Goal: Check status: Check status

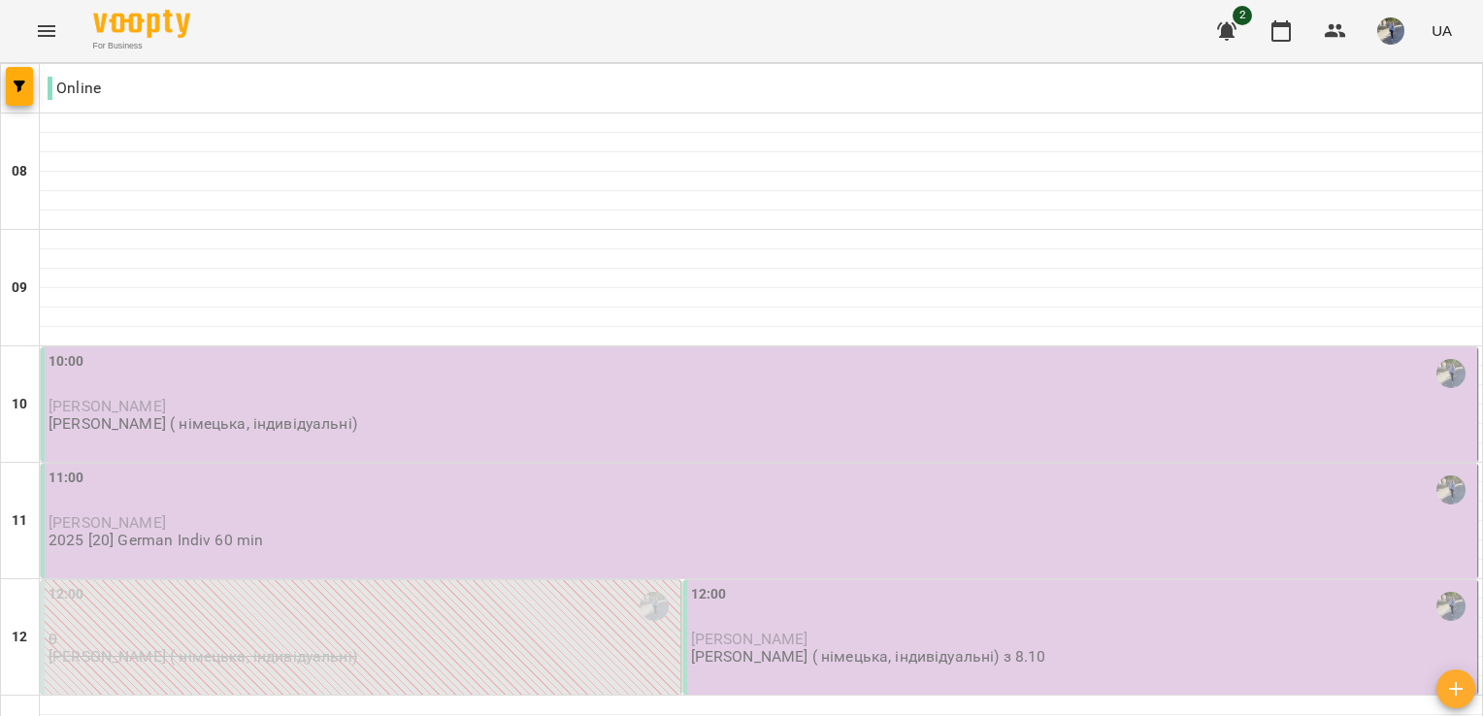
scroll to position [231, 0]
click at [1402, 38] on img "button" at bounding box center [1390, 30] width 27 height 27
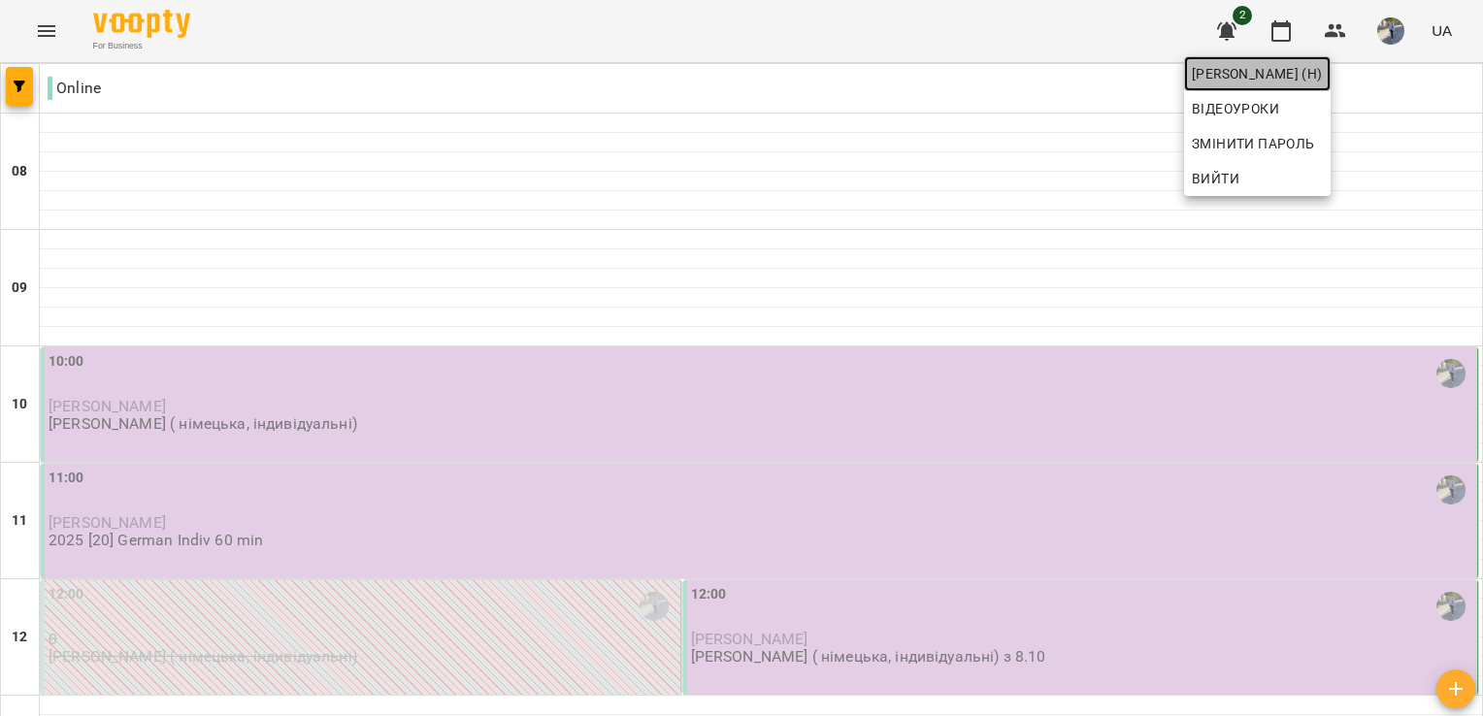
click at [1323, 72] on span "[PERSON_NAME] (н)" at bounding box center [1257, 73] width 131 height 23
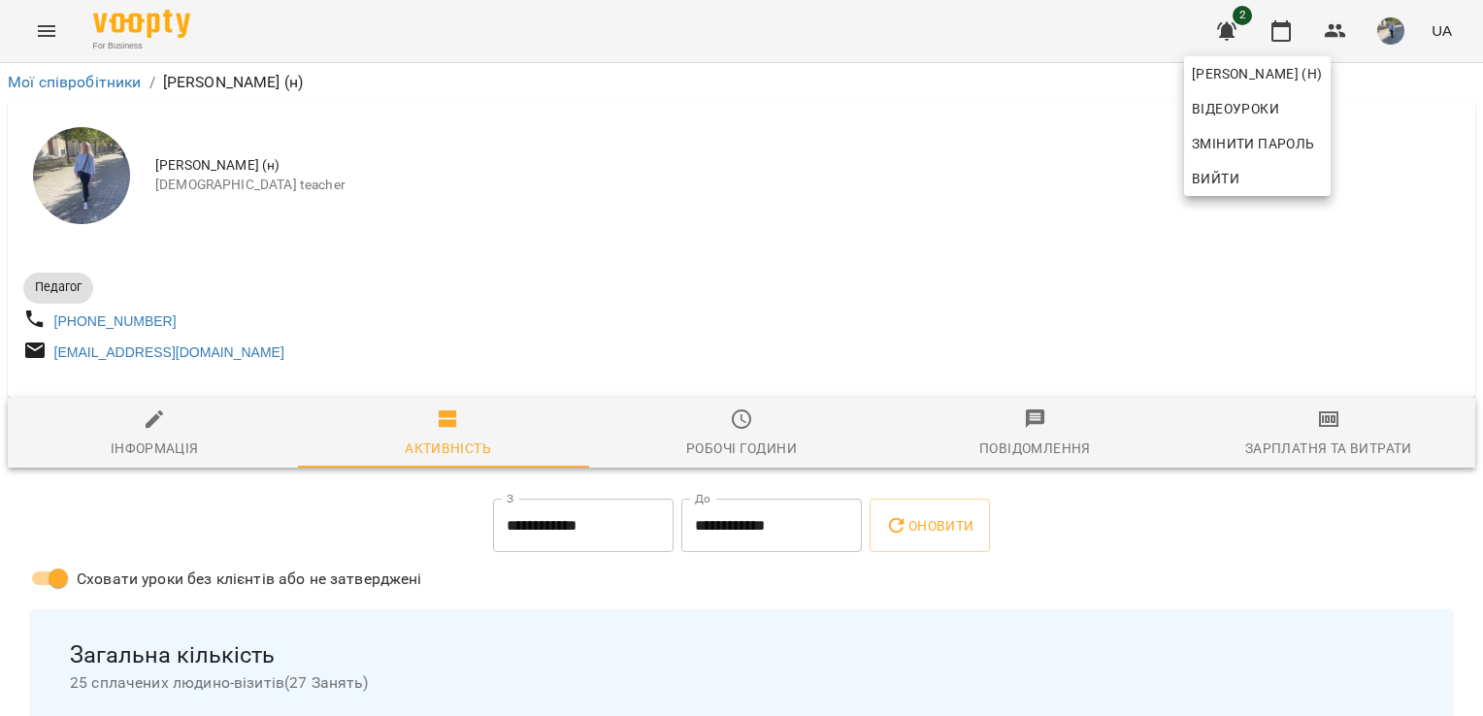
click at [42, 33] on div at bounding box center [741, 358] width 1483 height 716
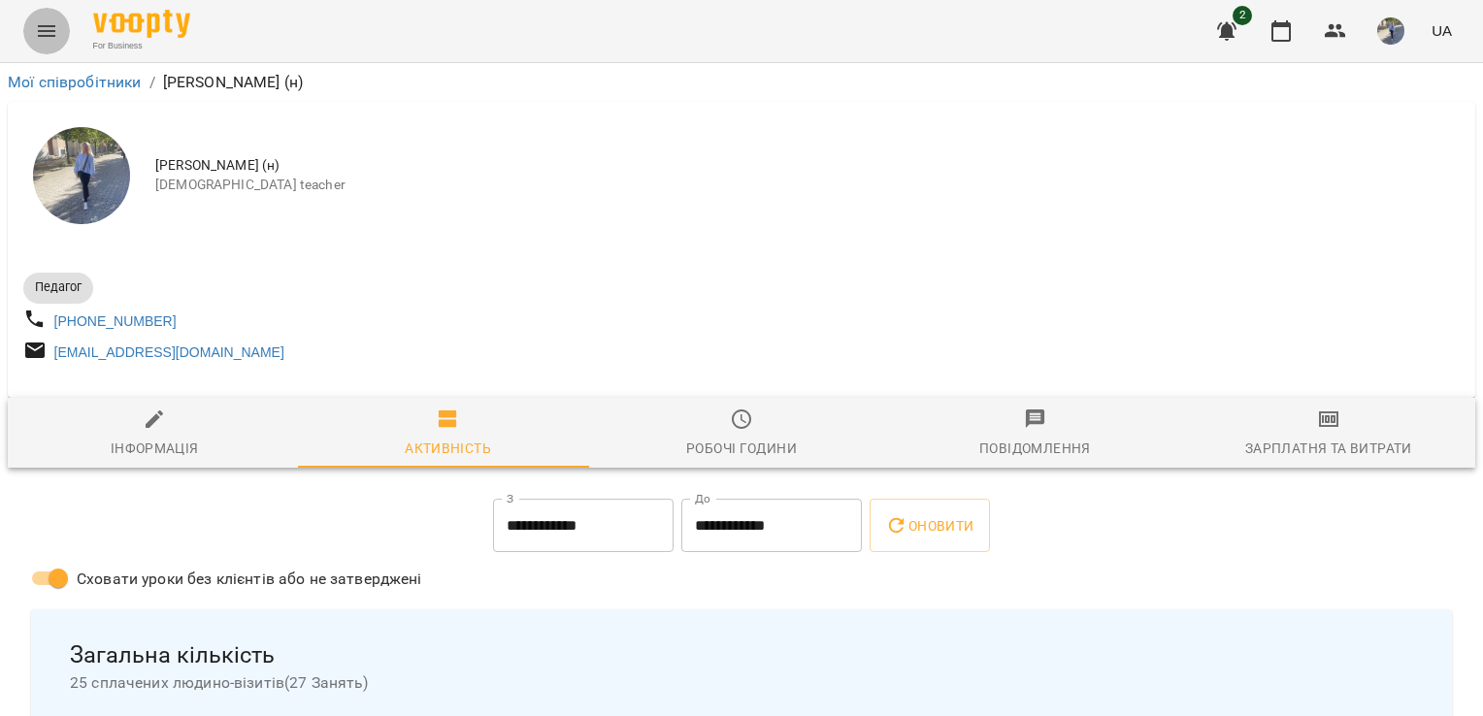
click at [42, 33] on icon "Menu" at bounding box center [46, 30] width 23 height 23
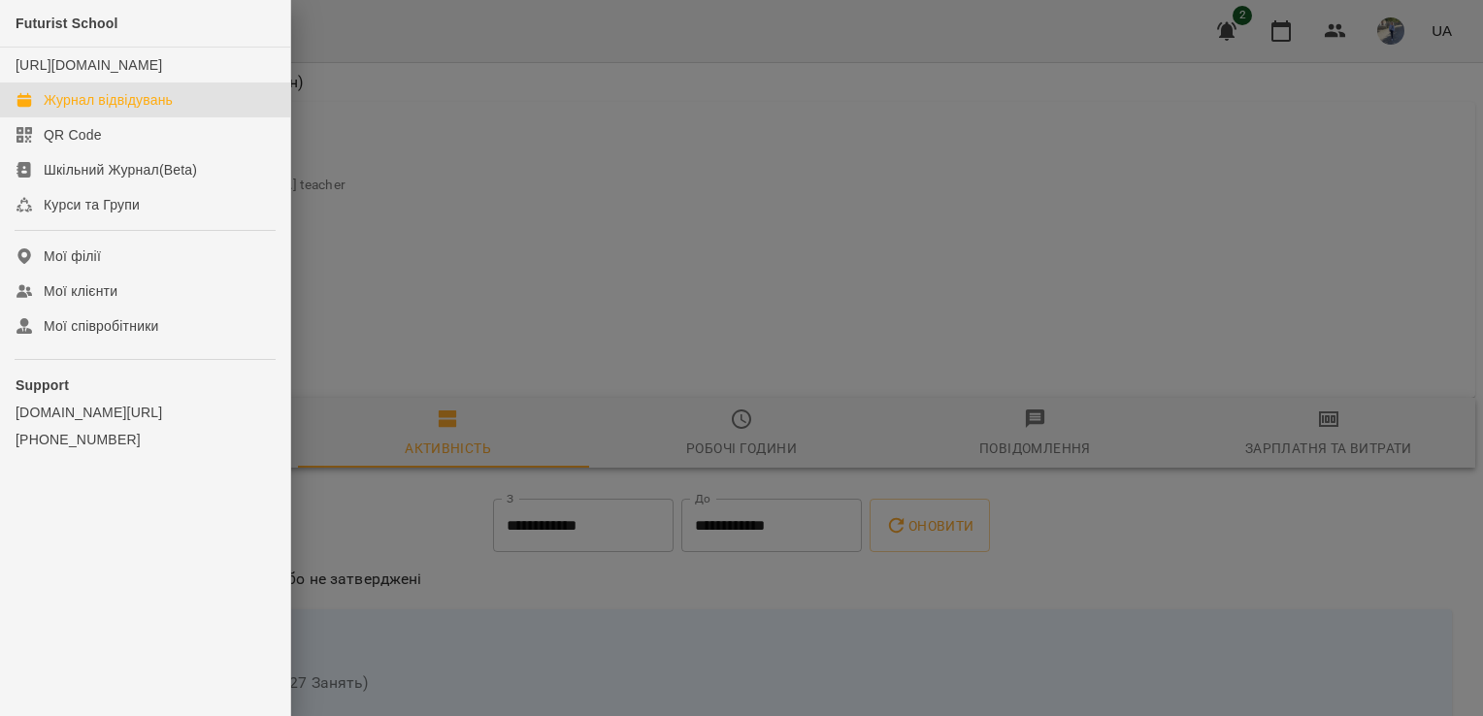
click at [104, 110] on div "Журнал відвідувань" at bounding box center [108, 99] width 129 height 19
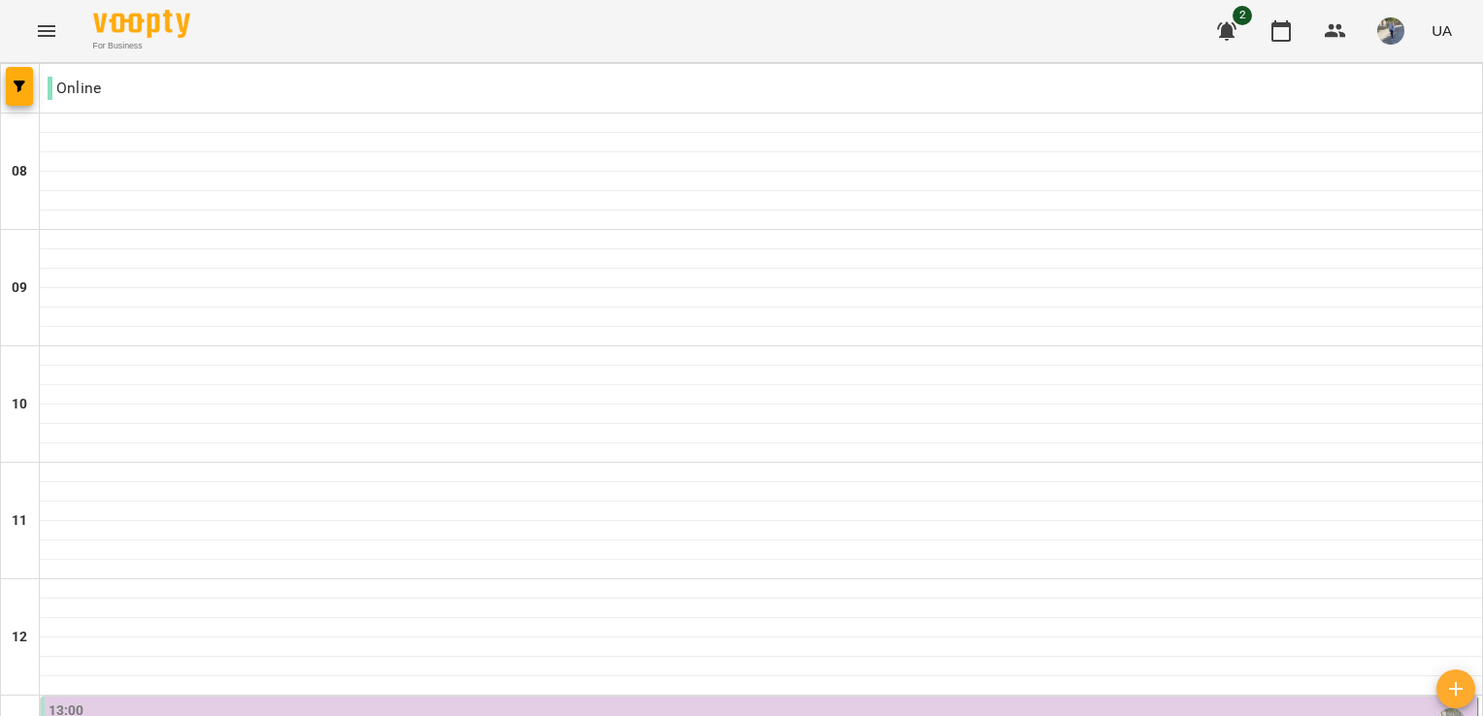
scroll to position [1093, 0]
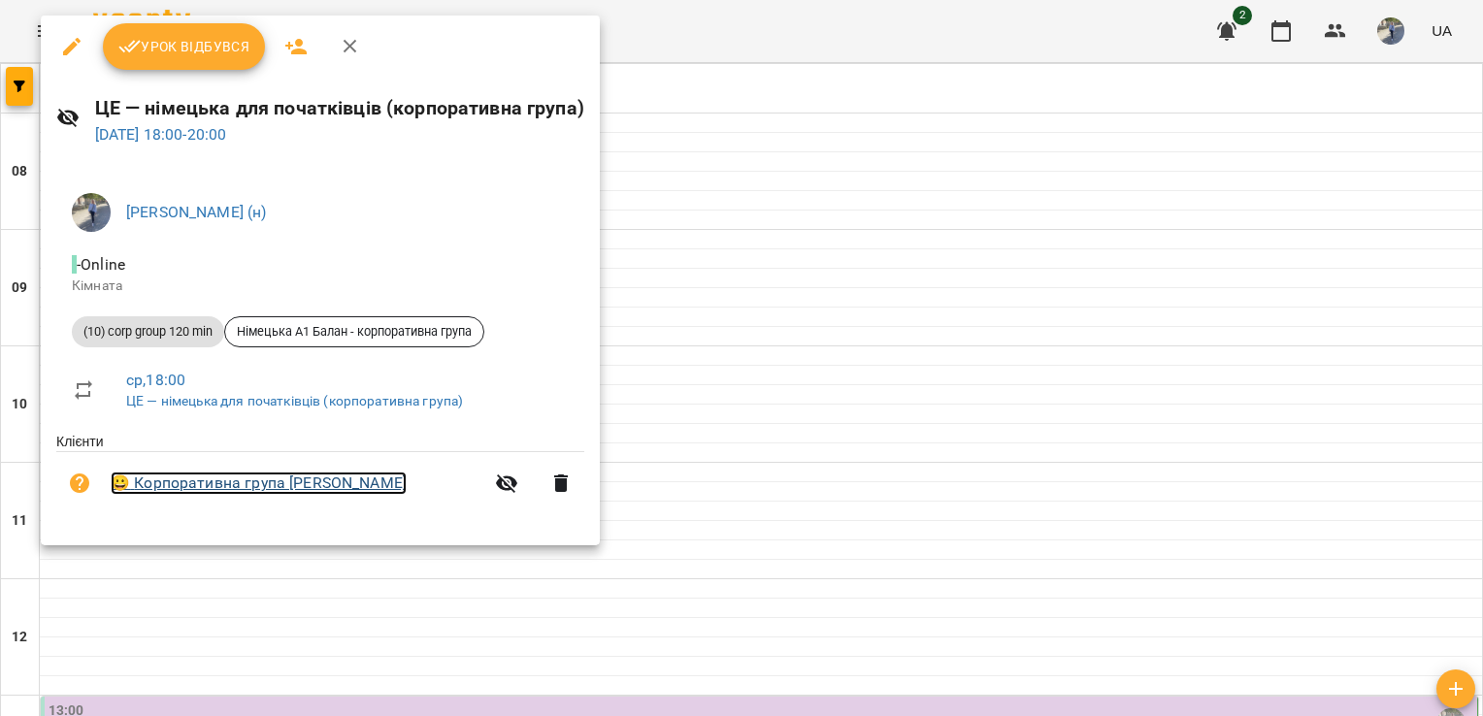
click at [248, 491] on link "😀 Корпоративна група [PERSON_NAME]" at bounding box center [259, 483] width 296 height 23
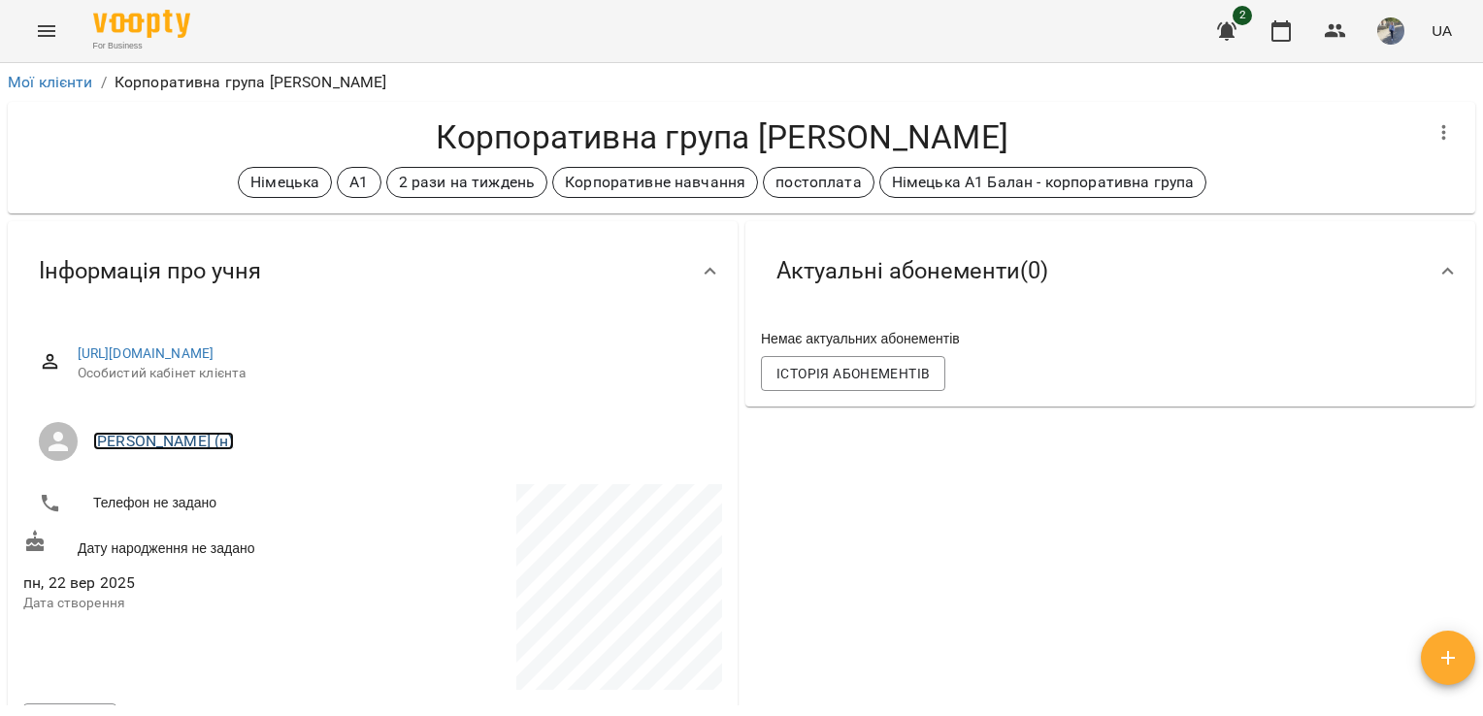
click at [159, 441] on link "[PERSON_NAME] (н)" at bounding box center [163, 441] width 141 height 18
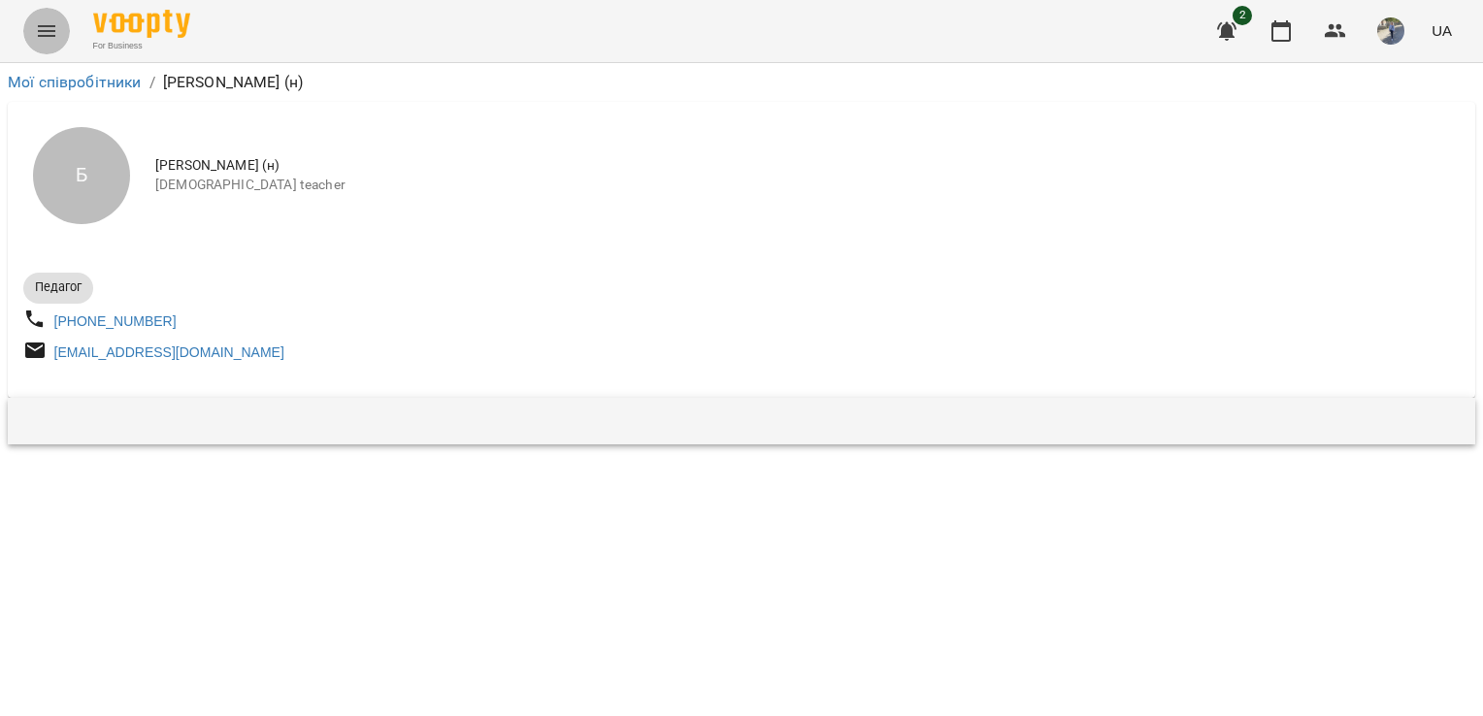
click at [45, 31] on icon "Menu" at bounding box center [46, 31] width 17 height 12
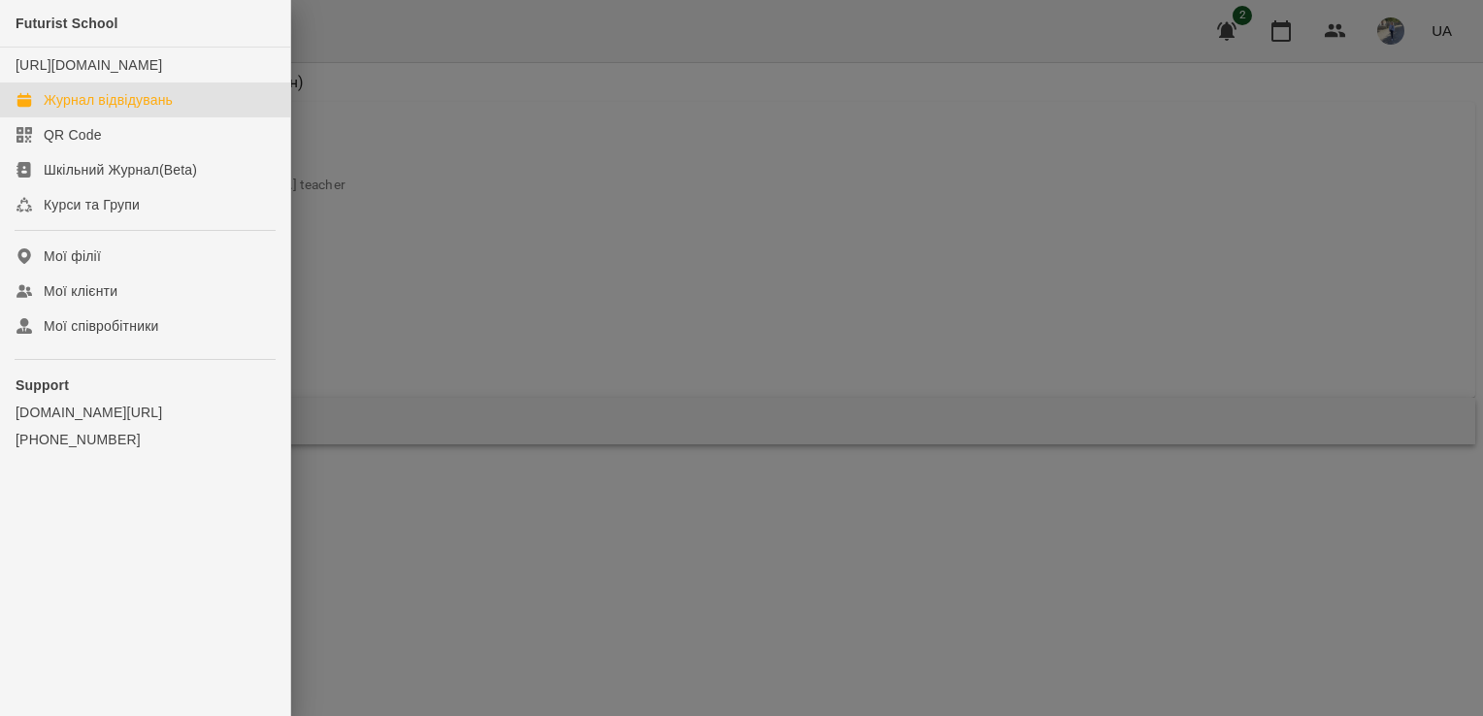
click at [97, 110] on div "Журнал відвідувань" at bounding box center [108, 99] width 129 height 19
